Goal: Task Accomplishment & Management: Complete application form

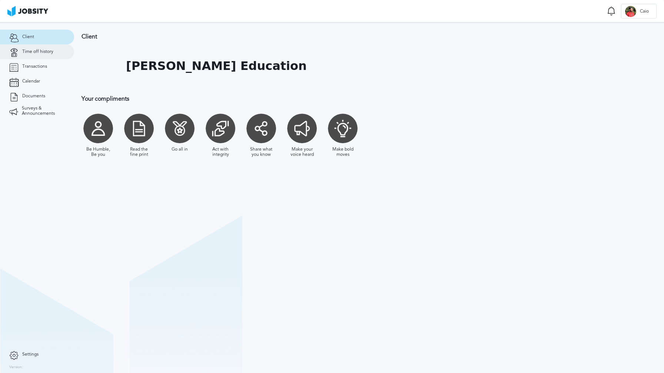
click at [40, 50] on span "Time off history" at bounding box center [37, 51] width 31 height 5
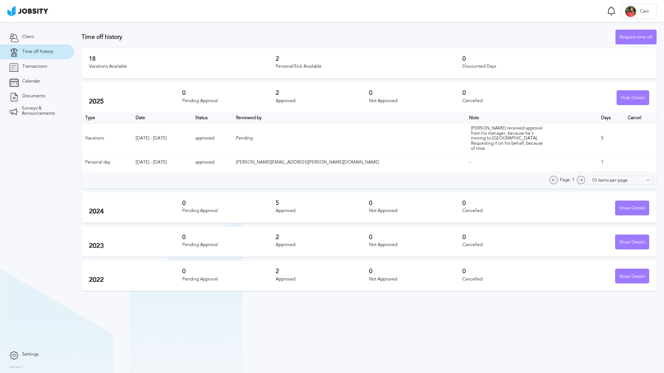
click at [339, 93] on h3 "2" at bounding box center [322, 93] width 93 height 7
click at [639, 97] on div "Hide Details" at bounding box center [633, 98] width 32 height 15
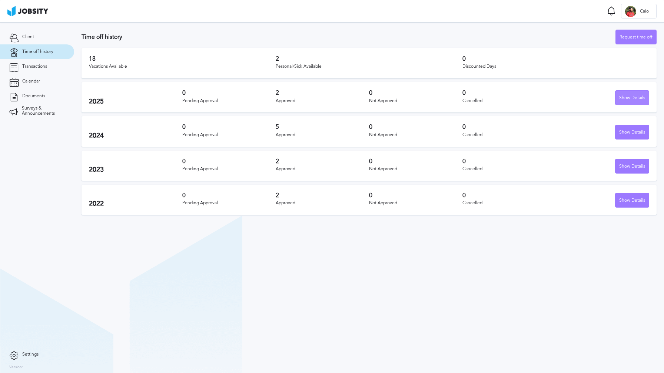
click at [635, 97] on div "Show Details" at bounding box center [631, 98] width 33 height 15
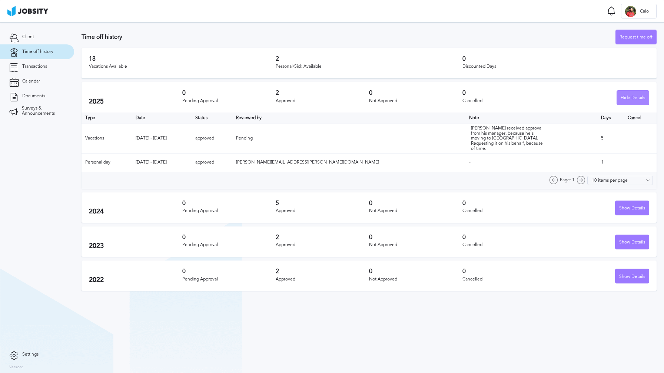
click at [635, 97] on div "Hide Details" at bounding box center [633, 98] width 32 height 15
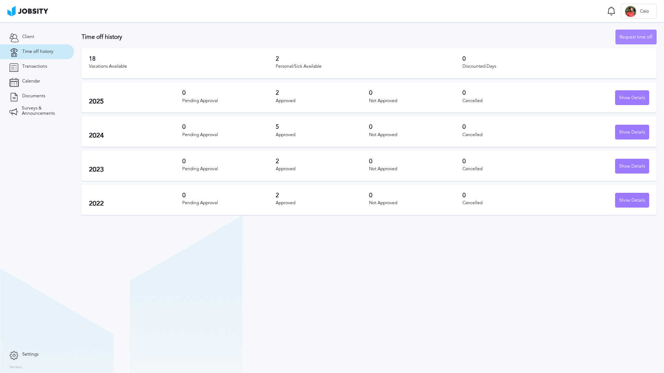
click at [639, 43] on div "Request time off" at bounding box center [636, 37] width 40 height 15
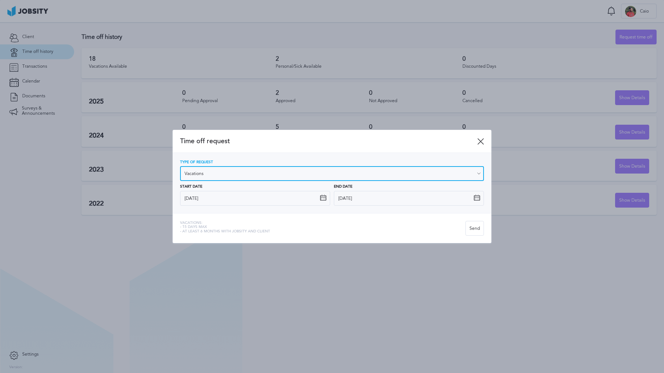
click at [250, 170] on input "Vacations" at bounding box center [332, 173] width 304 height 15
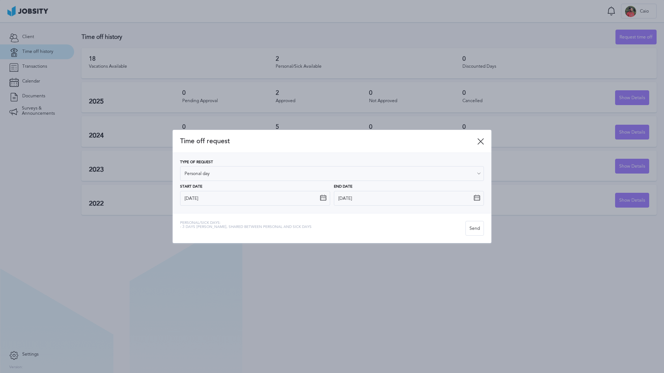
click at [204, 204] on div "Type of Request Personal day Vacations Personal day Sick day PTO Maternity / Pa…" at bounding box center [332, 183] width 304 height 46
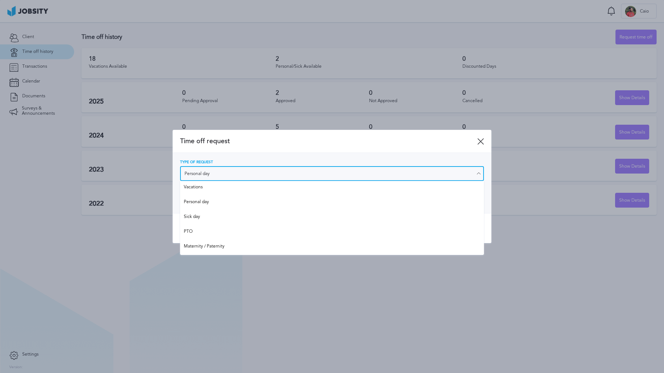
click at [217, 173] on input "Personal day" at bounding box center [332, 173] width 304 height 15
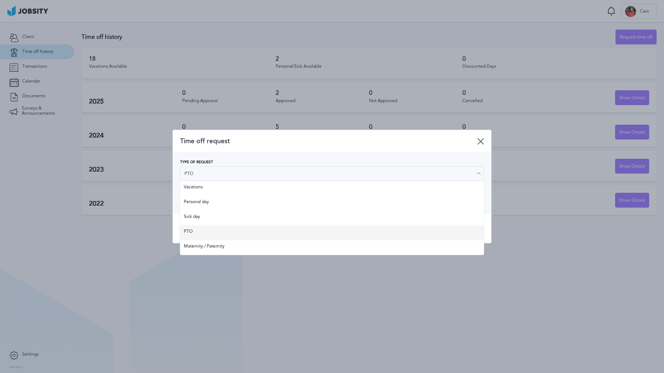
click at [206, 228] on div "Time off request Type of Request PTO Vacations Personal day Sick day PTO Matern…" at bounding box center [332, 186] width 319 height 113
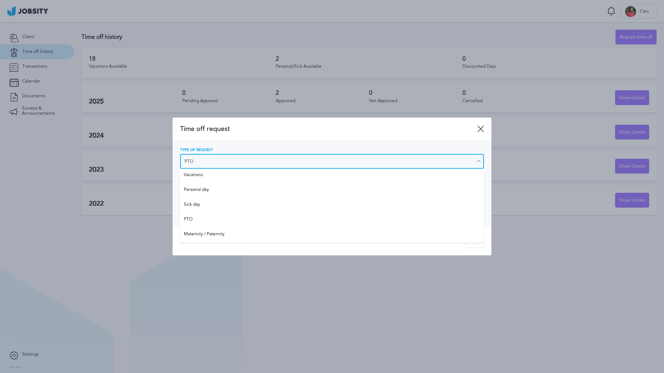
click at [219, 165] on input "PTO" at bounding box center [332, 161] width 304 height 15
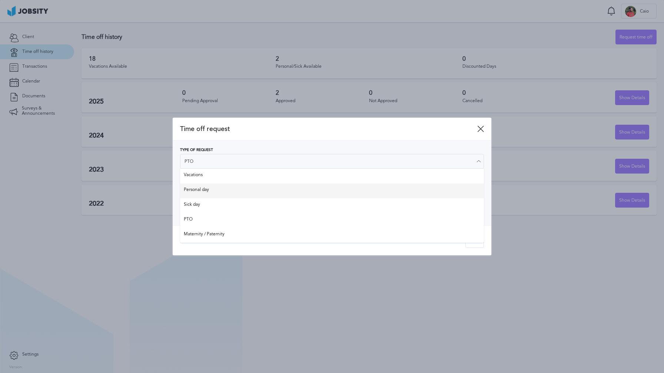
type input "Personal day"
click at [203, 186] on div "Type of Request Personal day Vacations Personal day Sick day PTO Maternity / Pa…" at bounding box center [332, 183] width 304 height 70
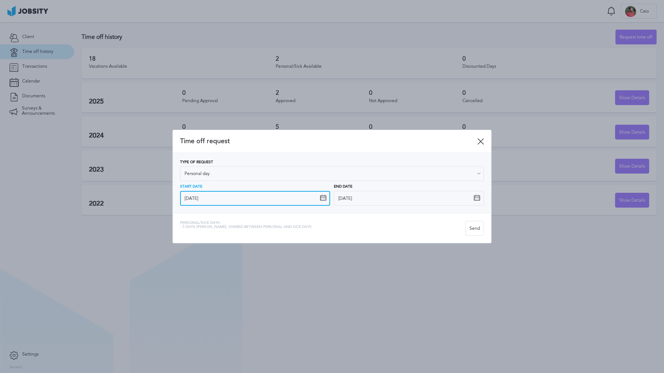
click at [246, 201] on input "[DATE]" at bounding box center [255, 198] width 150 height 15
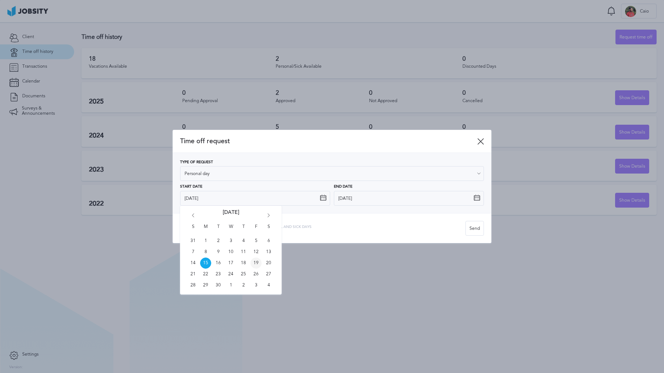
click at [256, 260] on span "19" at bounding box center [255, 263] width 11 height 11
type input "[DATE]"
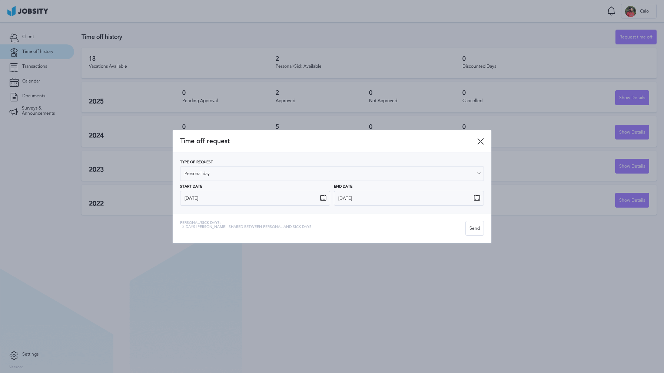
click at [256, 146] on div "Time off request" at bounding box center [332, 141] width 319 height 23
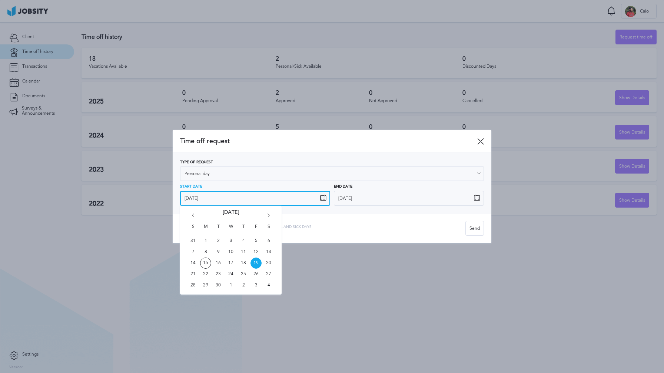
click at [240, 202] on input "[DATE]" at bounding box center [255, 198] width 150 height 15
click at [254, 261] on span "19" at bounding box center [255, 263] width 11 height 11
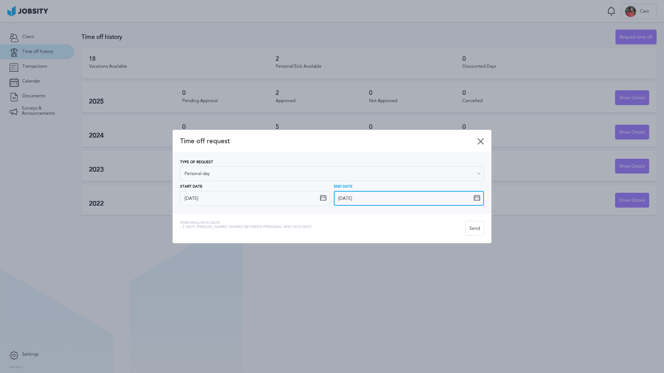
click at [358, 199] on input "[DATE]" at bounding box center [409, 198] width 150 height 15
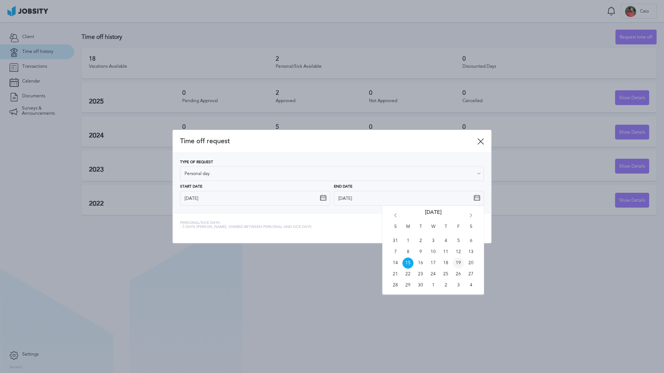
click at [462, 265] on span "19" at bounding box center [458, 263] width 11 height 11
type input "[DATE]"
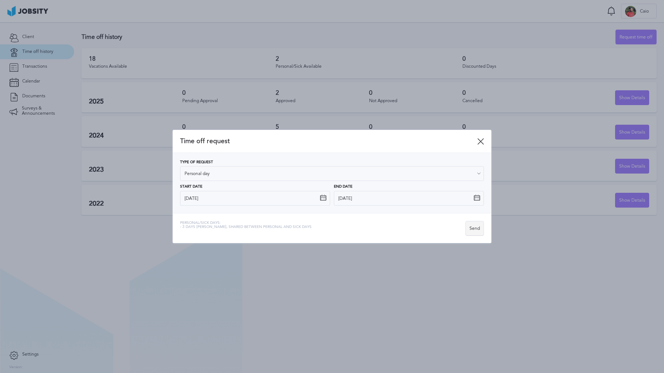
click at [474, 229] on div "Send" at bounding box center [475, 228] width 18 height 15
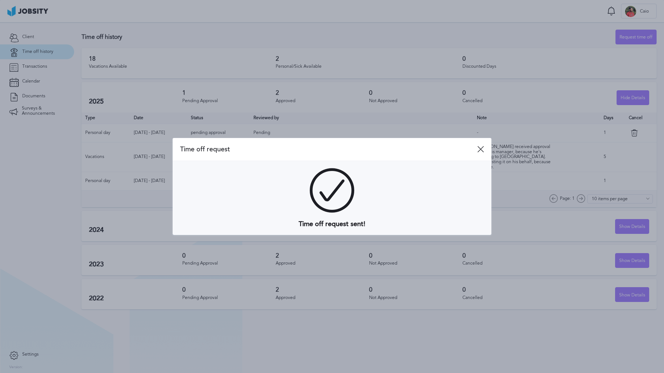
click at [477, 146] on span "Time off request" at bounding box center [328, 150] width 297 height 8
click at [479, 146] on icon at bounding box center [480, 149] width 7 height 7
